Goal: Transaction & Acquisition: Download file/media

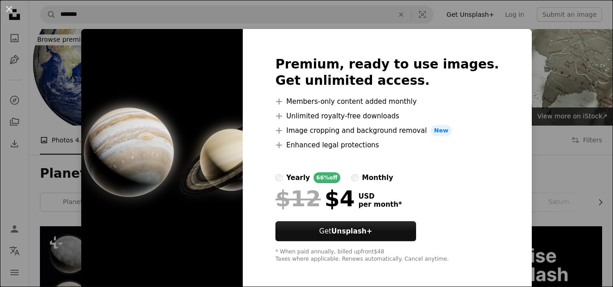
scroll to position [924, 0]
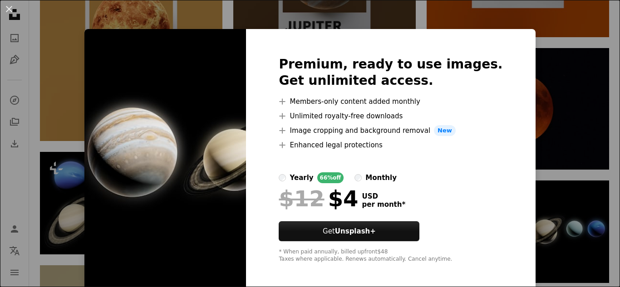
click at [546, 59] on div "An X shape Premium, ready to use images. Get unlimited access. A plus sign Memb…" at bounding box center [310, 143] width 620 height 287
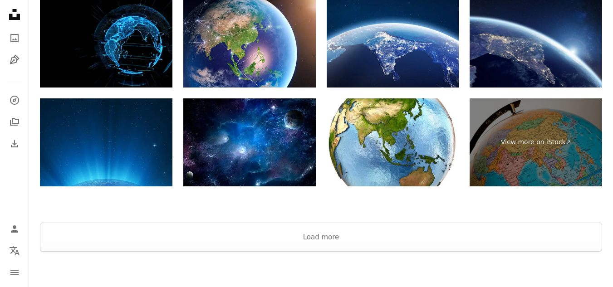
scroll to position [1590, 0]
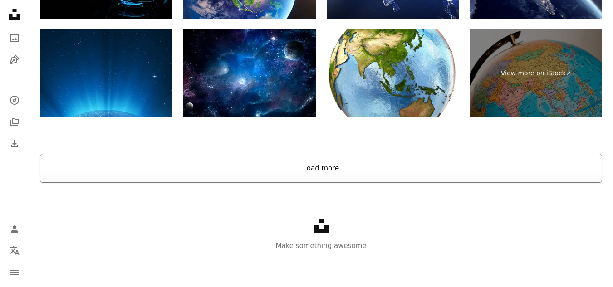
click at [459, 157] on button "Load more" at bounding box center [321, 168] width 563 height 29
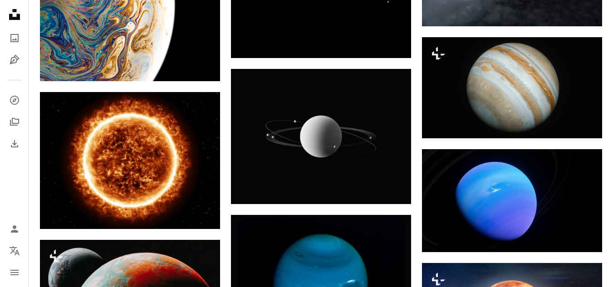
scroll to position [4623, 0]
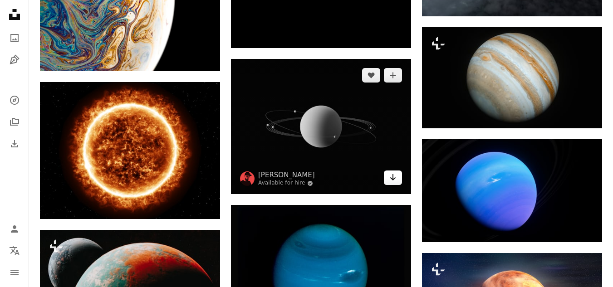
click at [395, 179] on icon "Download" at bounding box center [394, 177] width 6 height 6
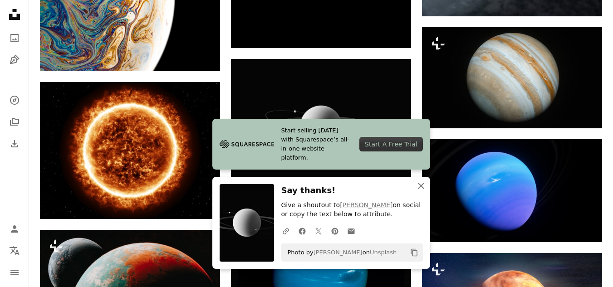
click at [420, 188] on icon "button" at bounding box center [421, 186] width 6 height 6
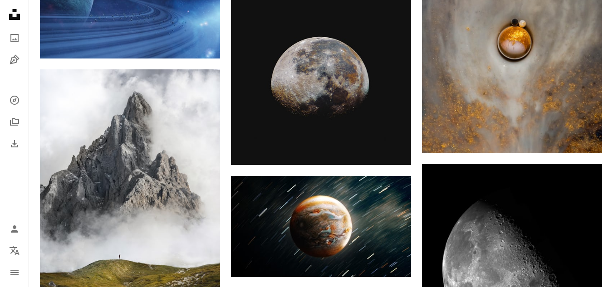
scroll to position [5387, 0]
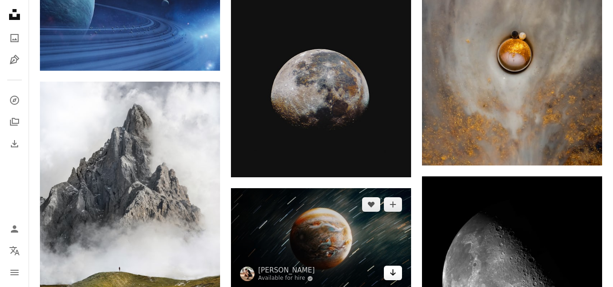
click at [386, 278] on link "Arrow pointing down" at bounding box center [393, 273] width 18 height 15
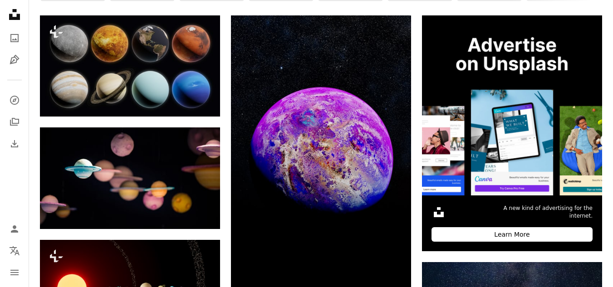
scroll to position [0, 0]
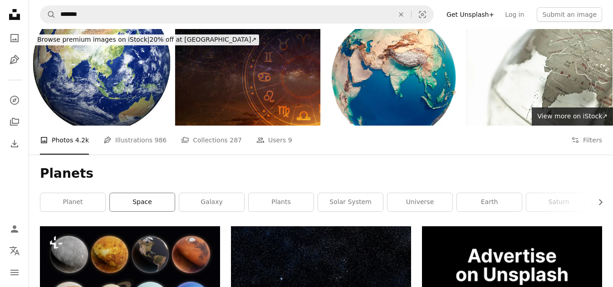
click at [122, 209] on link "space" at bounding box center [142, 202] width 65 height 18
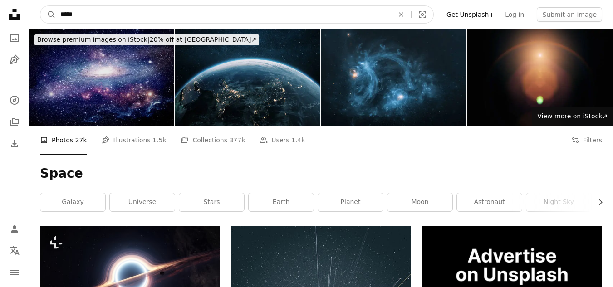
click at [264, 19] on input "*****" at bounding box center [224, 14] width 336 height 17
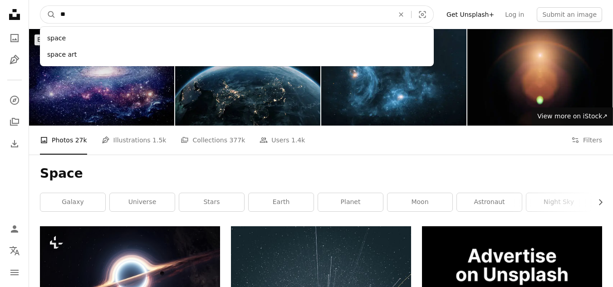
type input "*"
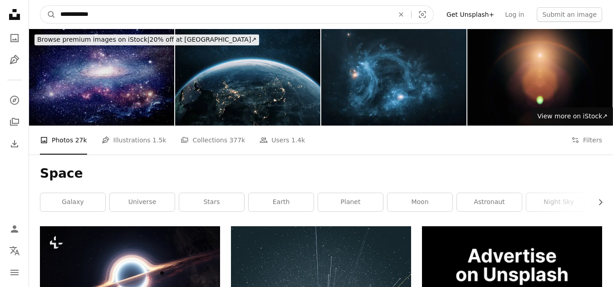
type input "**********"
click button "A magnifying glass" at bounding box center [47, 14] width 15 height 17
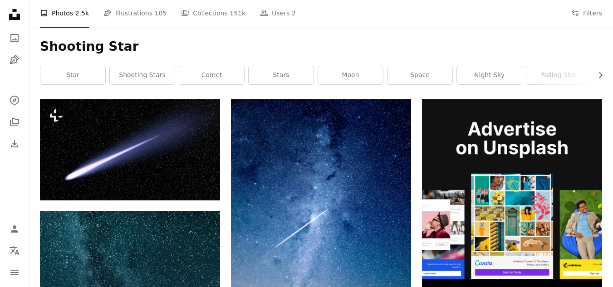
scroll to position [16, 0]
